Goal: Find specific page/section: Find specific page/section

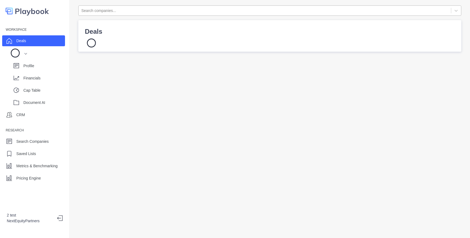
click at [156, 8] on div at bounding box center [264, 10] width 367 height 7
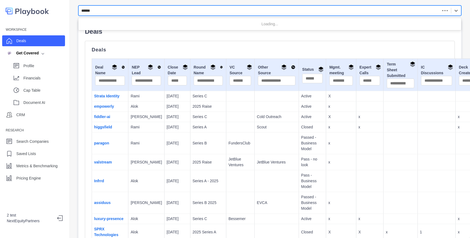
type input "*******"
